Goal: Communication & Community: Answer question/provide support

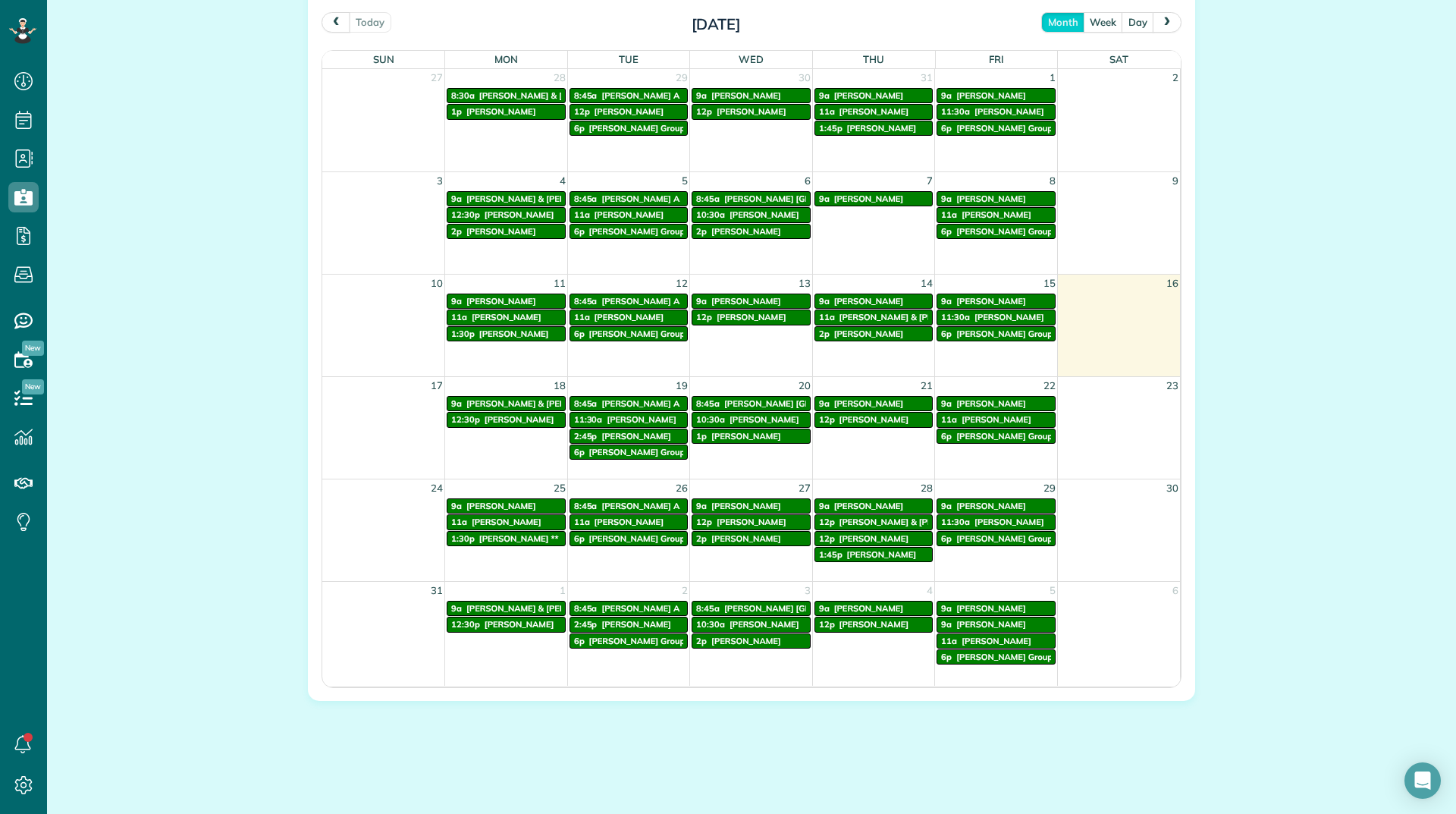
scroll to position [818, 0]
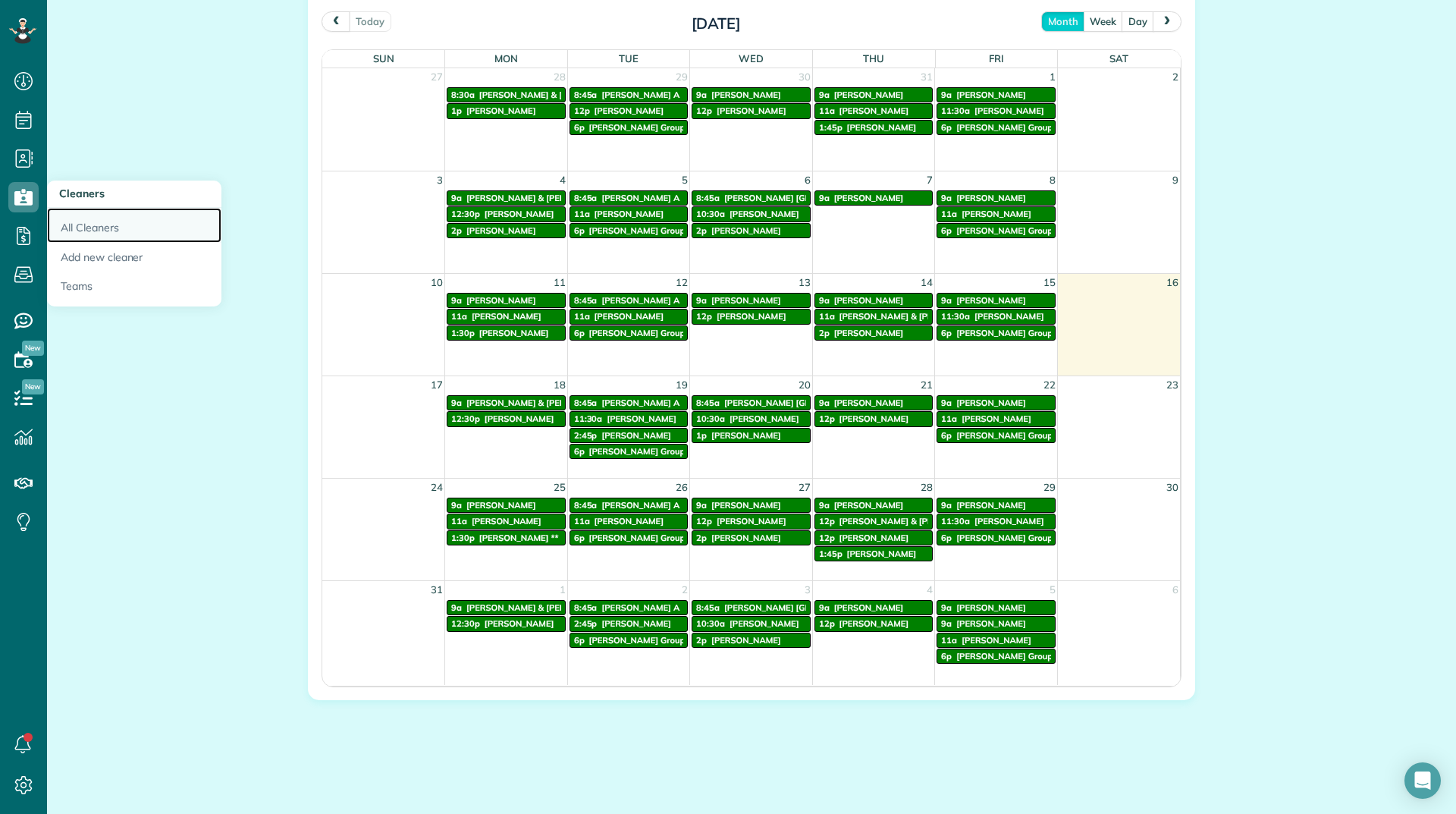
click at [68, 220] on link "All Cleaners" at bounding box center [134, 225] width 174 height 34
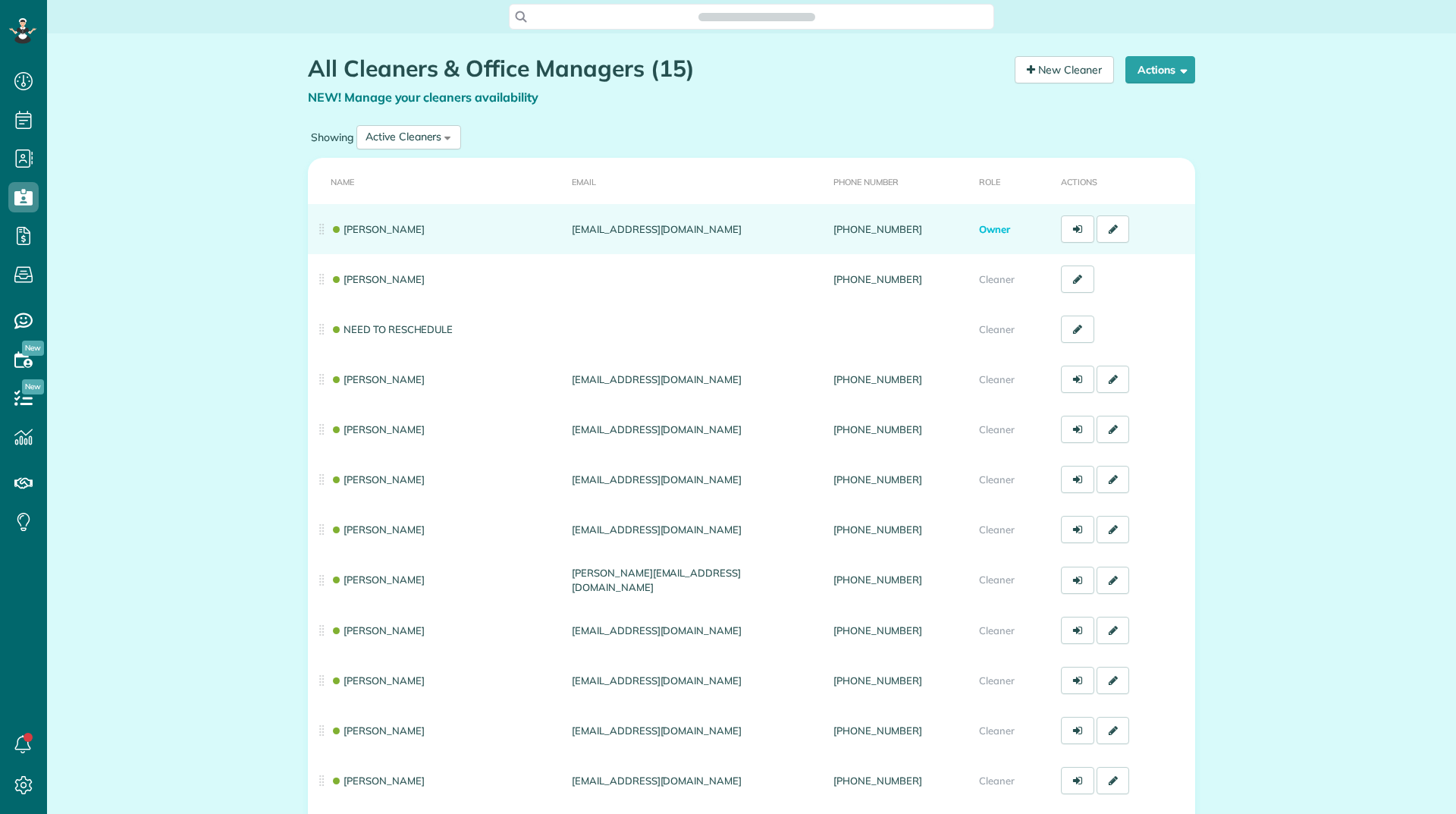
scroll to position [7, 7]
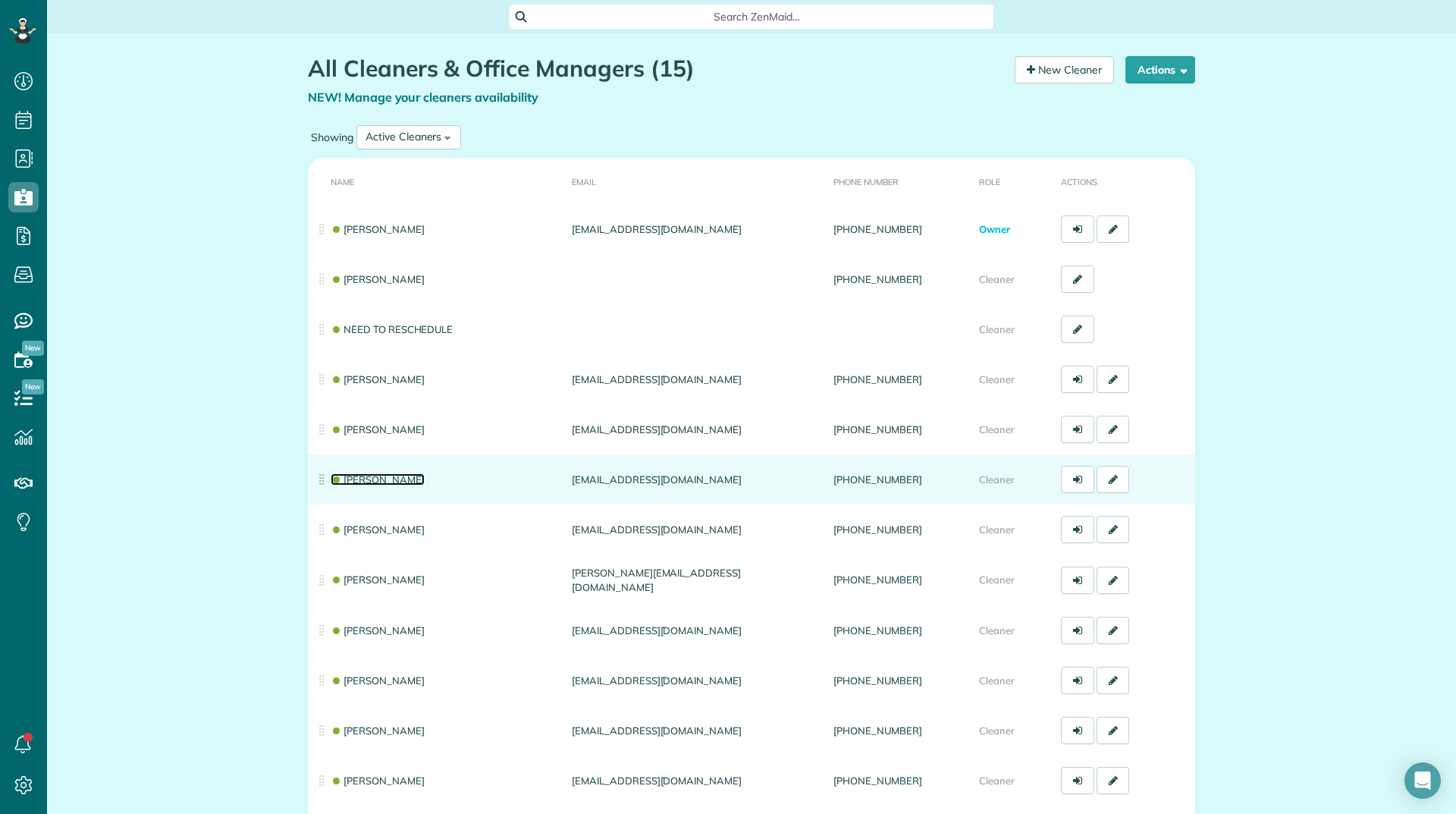
click at [372, 475] on link "[PERSON_NAME]" at bounding box center [378, 479] width 94 height 12
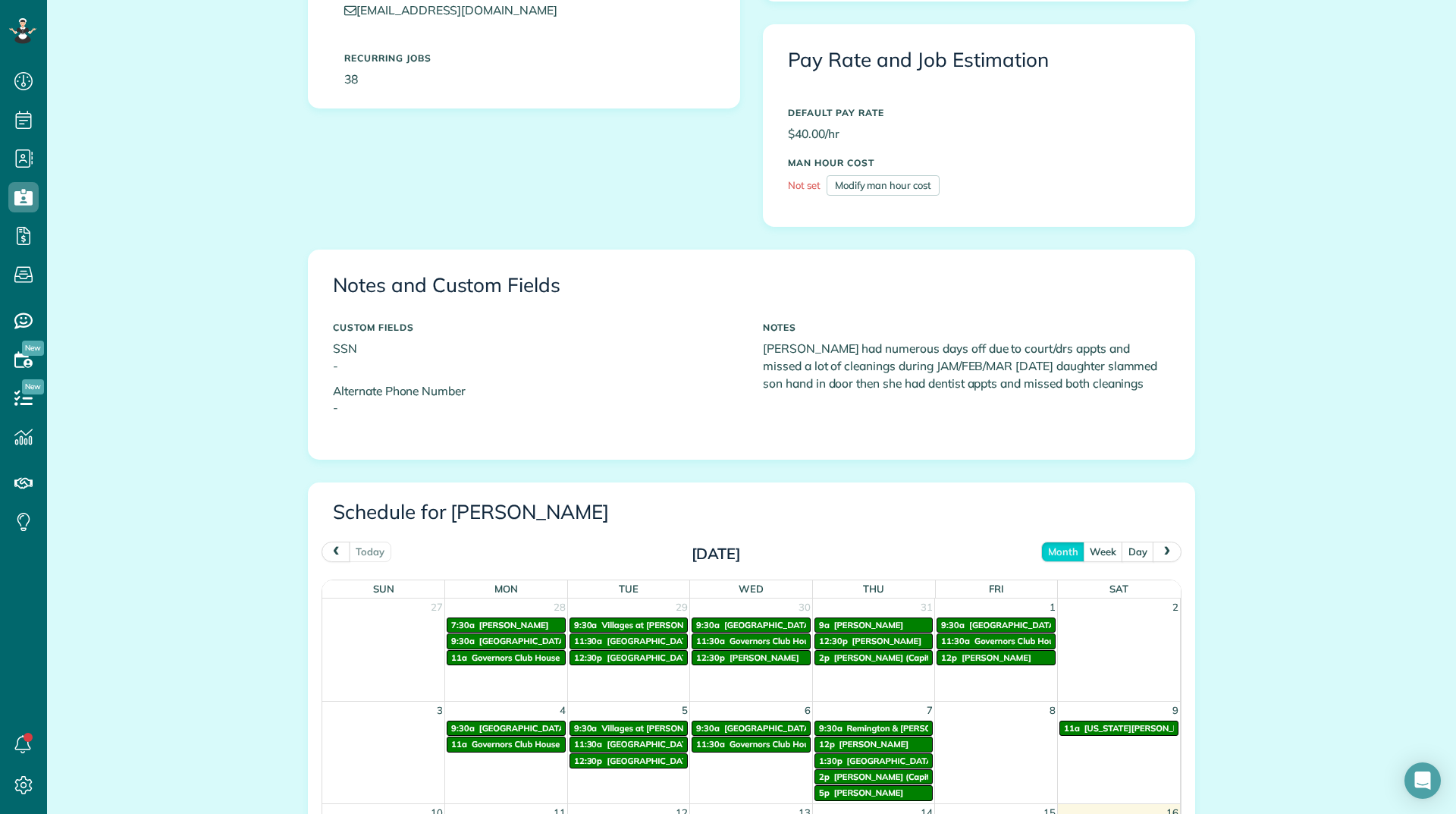
scroll to position [607, 0]
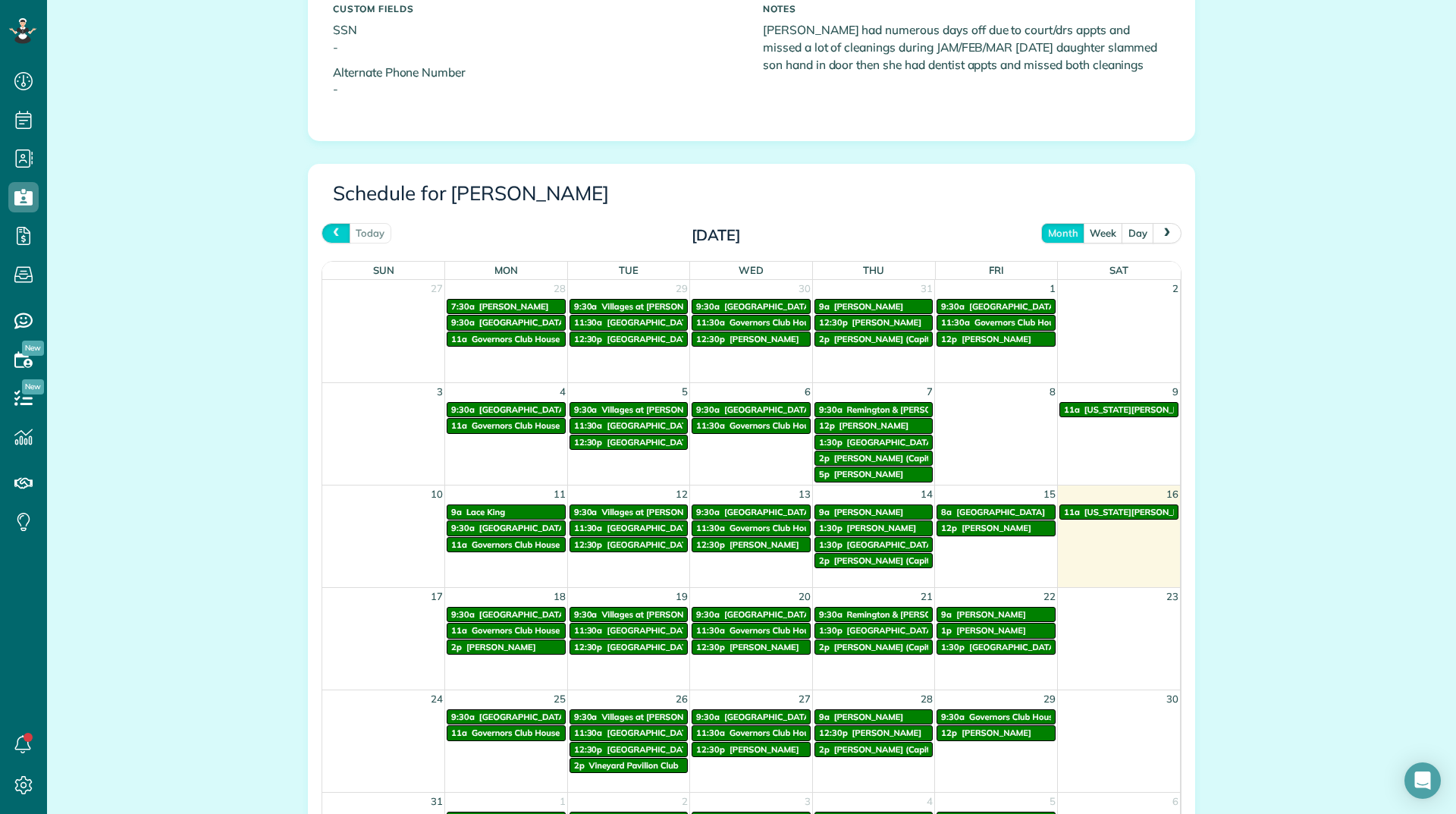
click at [323, 232] on button "prev" at bounding box center [335, 232] width 29 height 21
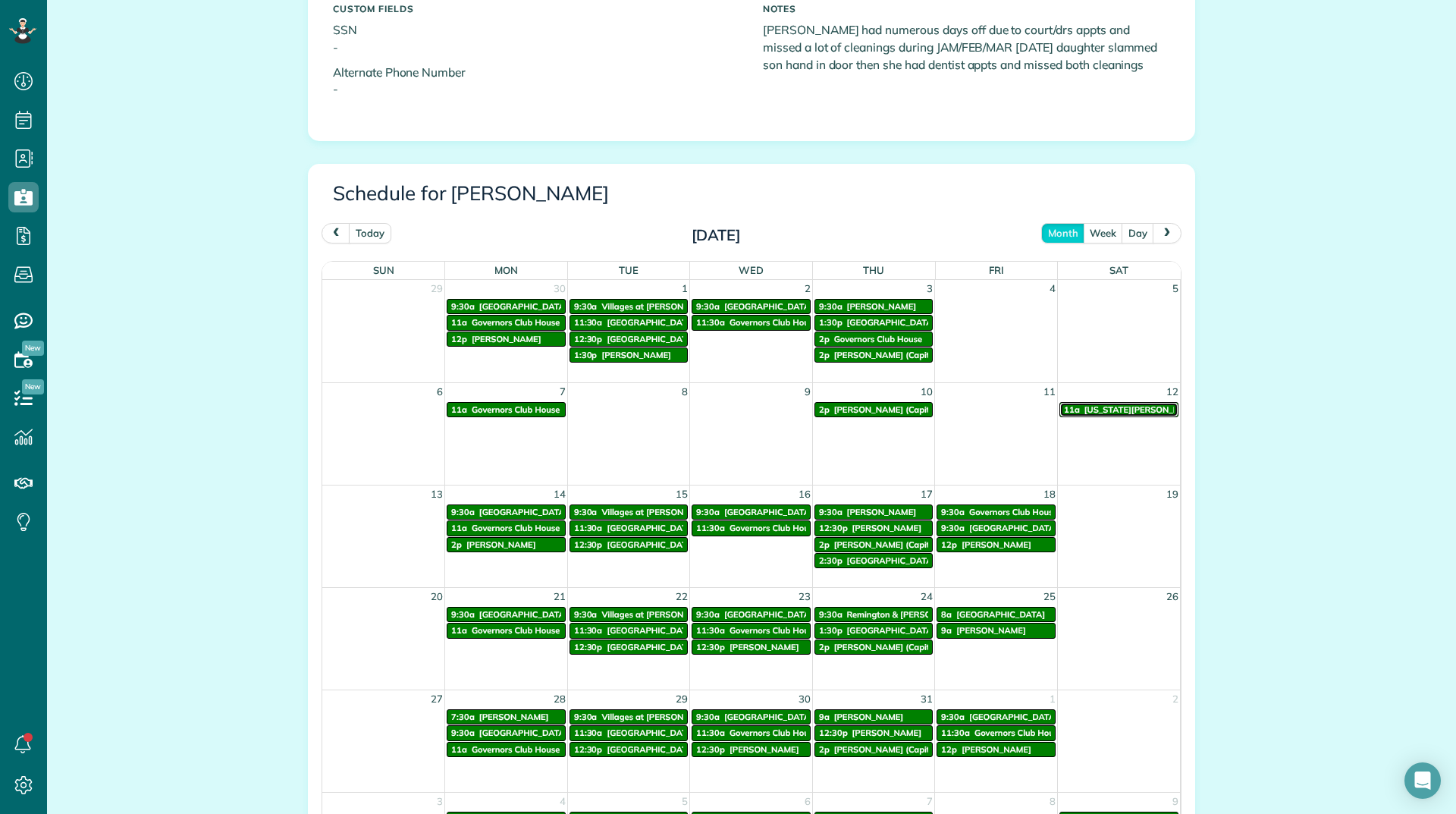
click at [1151, 405] on div "11a Virginia C." at bounding box center [1118, 409] width 110 height 11
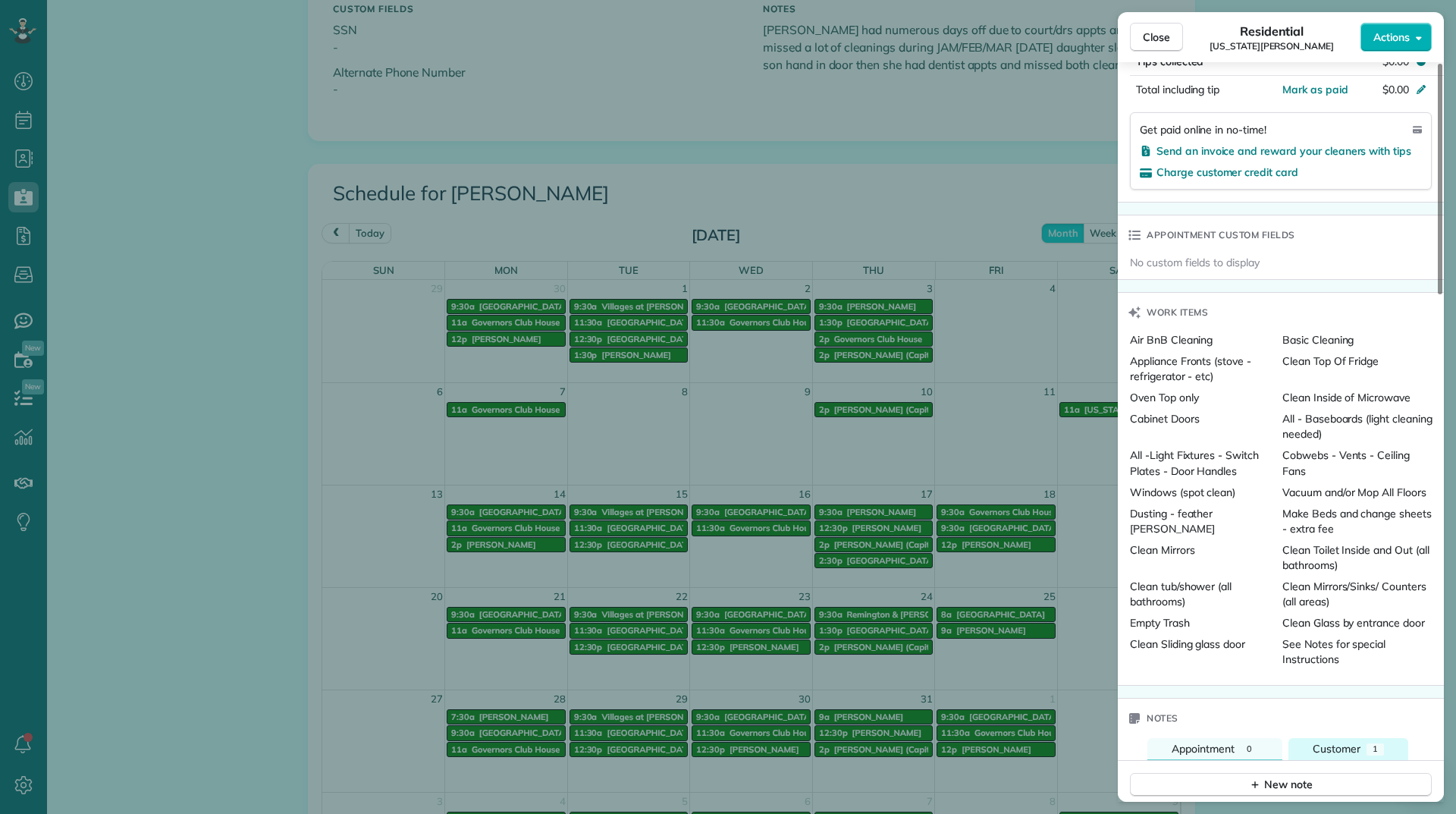
scroll to position [1229, 0]
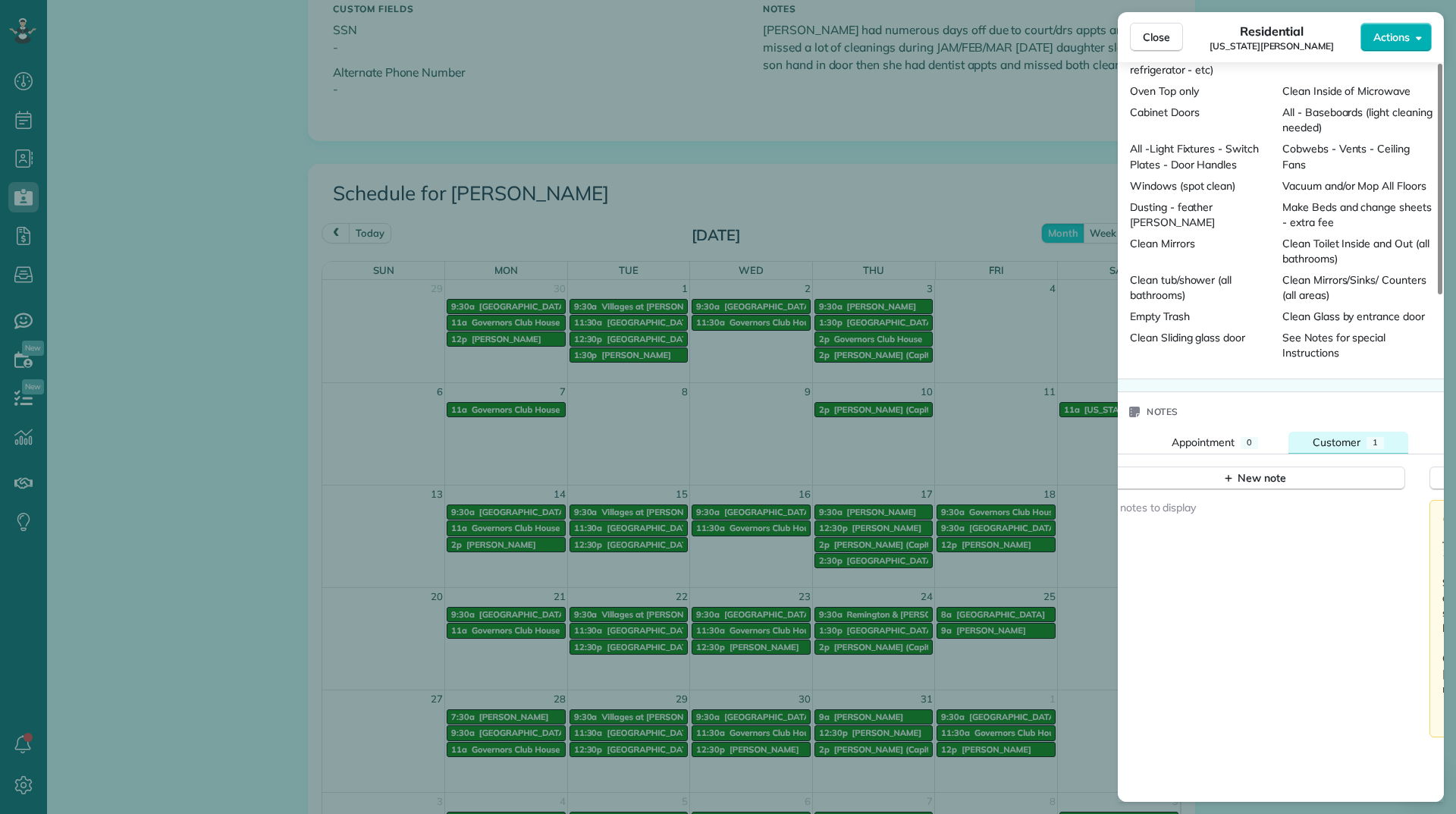
click at [1340, 436] on span "Customer" at bounding box center [1336, 442] width 48 height 14
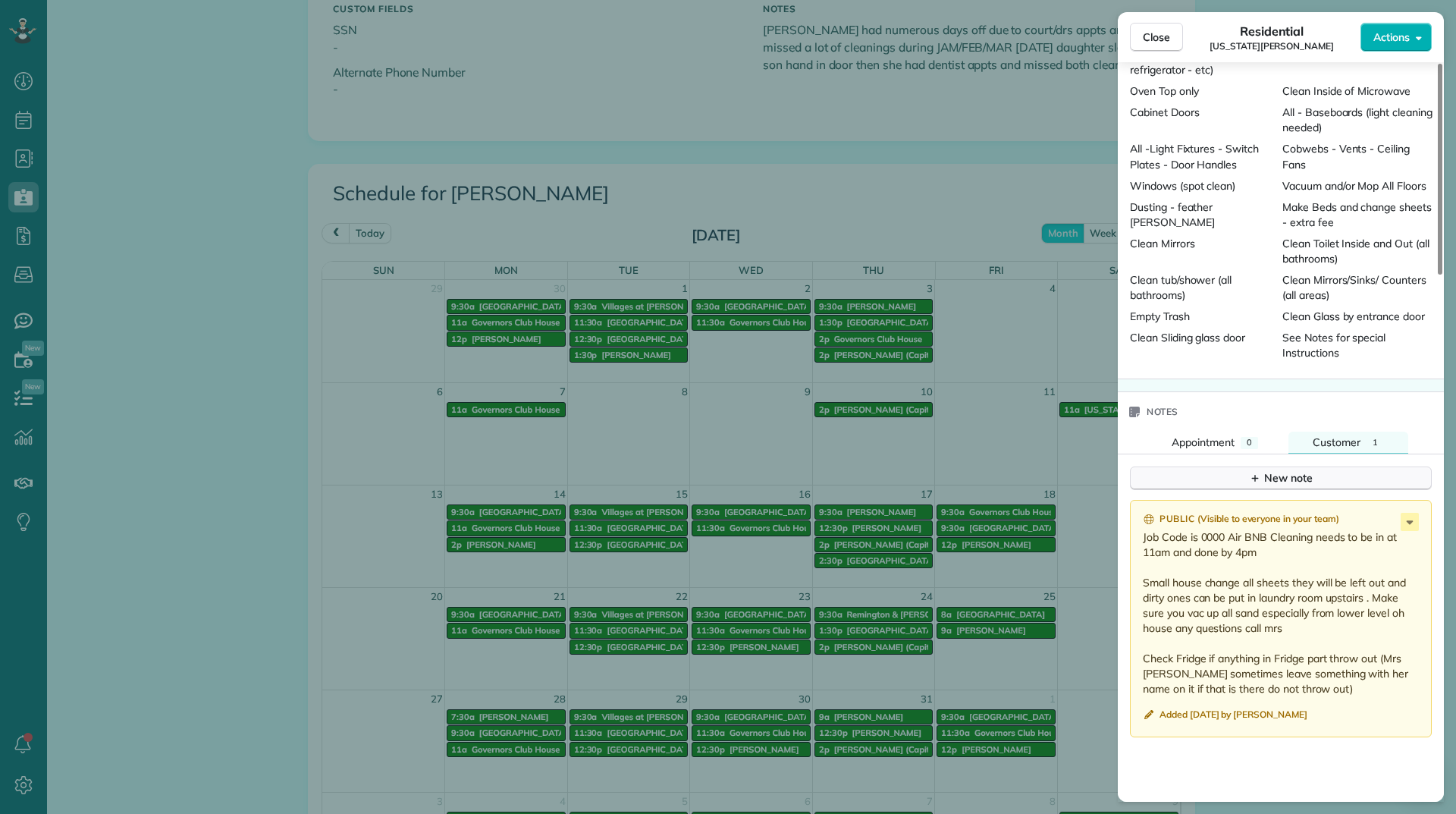
click at [1268, 472] on div "New note" at bounding box center [1281, 477] width 64 height 16
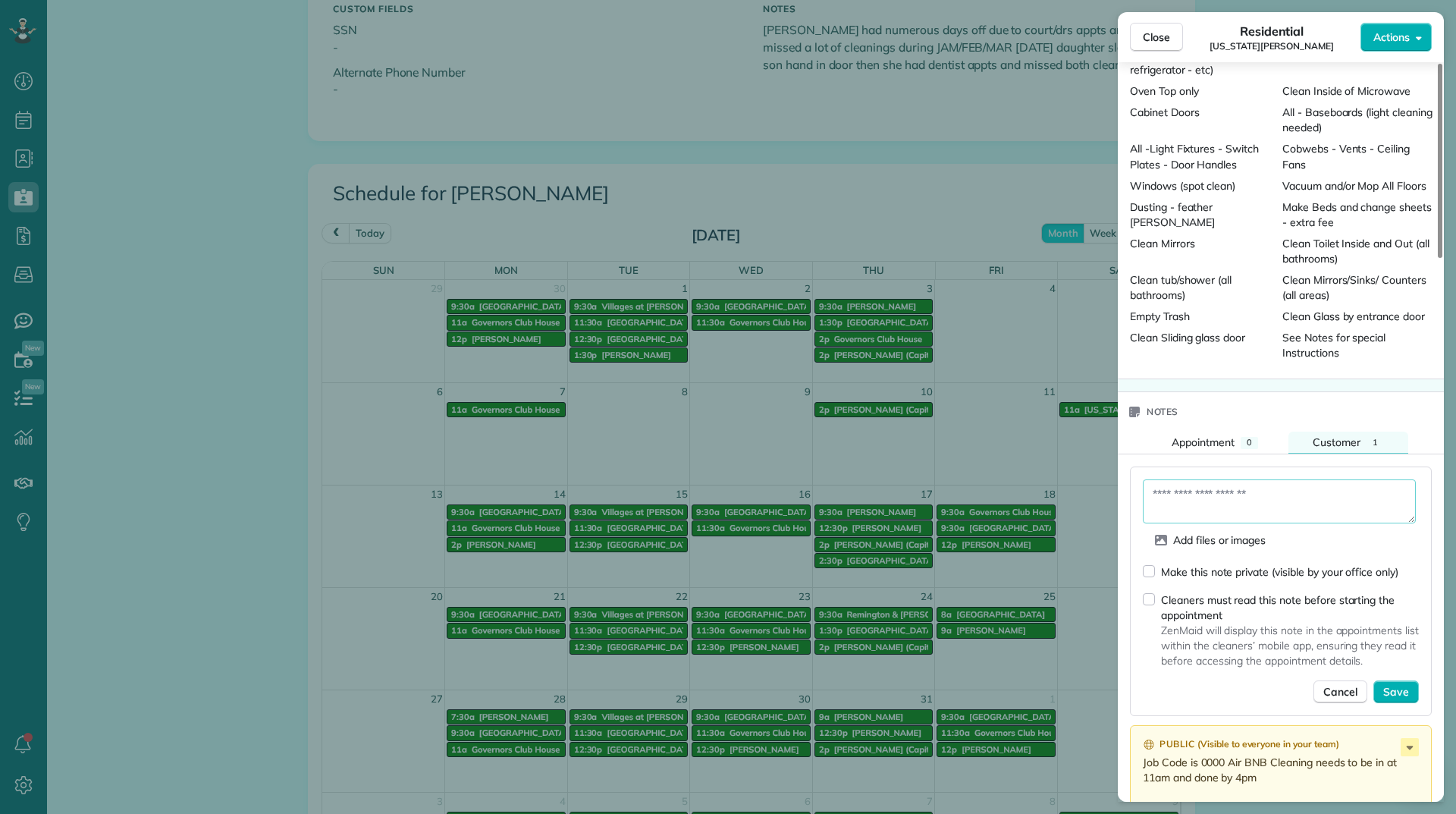
click at [1229, 505] on textarea at bounding box center [1279, 501] width 273 height 44
type textarea "**********"
click at [1399, 682] on button "Save" at bounding box center [1395, 692] width 45 height 23
